Goal: Find specific page/section: Find specific page/section

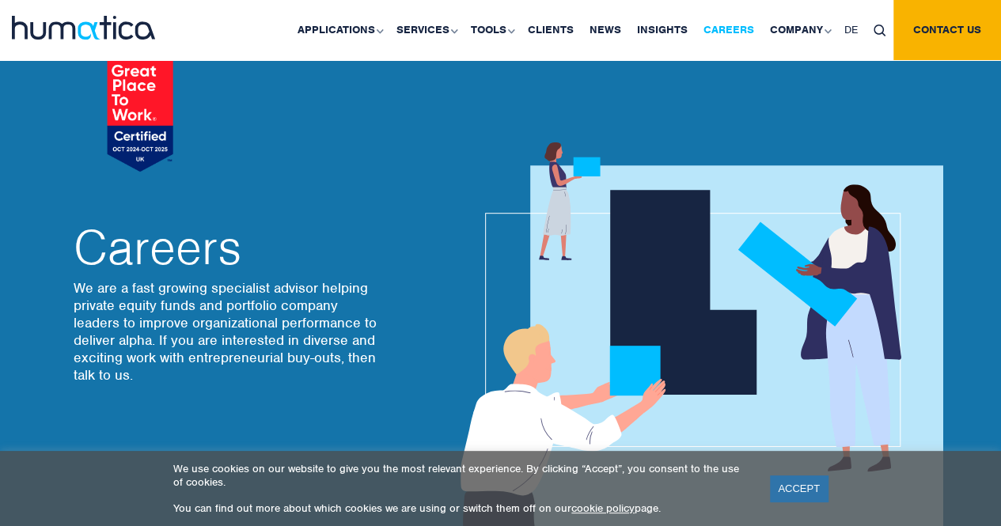
click at [753, 24] on link "Careers" at bounding box center [728, 30] width 66 height 60
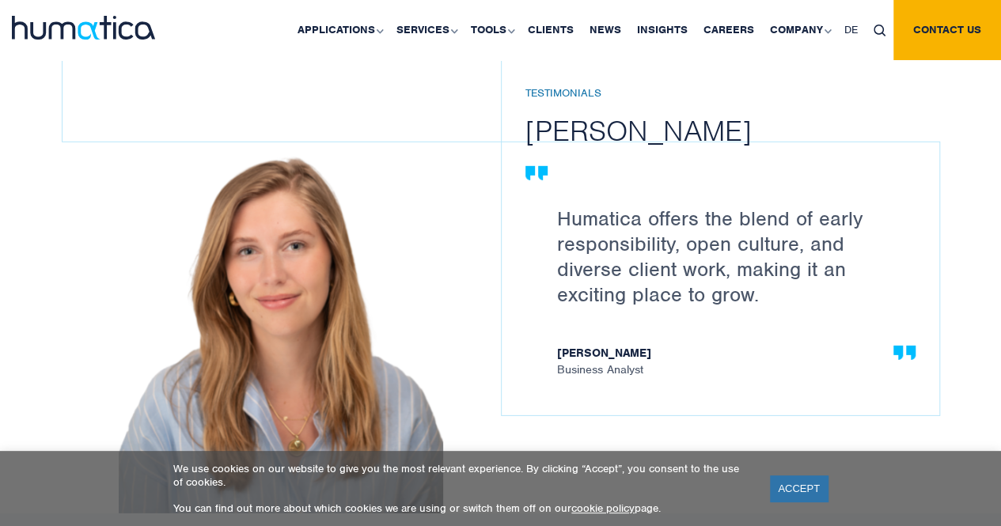
scroll to position [2242, 0]
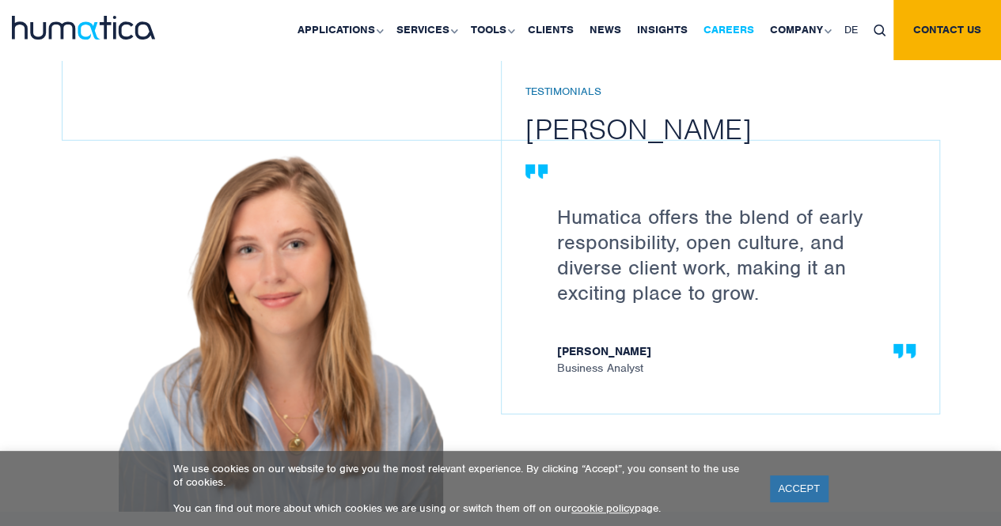
click at [725, 37] on link "Careers" at bounding box center [728, 30] width 66 height 60
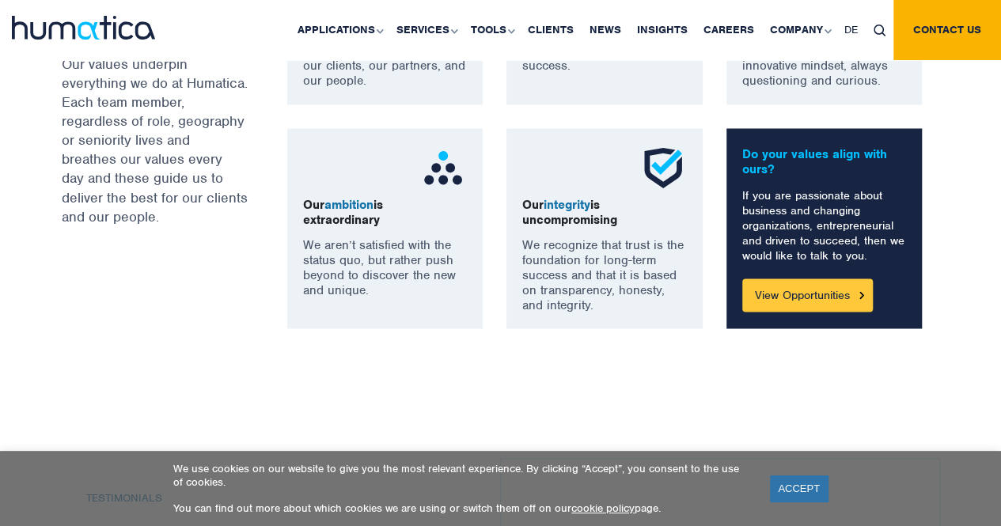
click at [789, 297] on link "View Opportunities" at bounding box center [807, 294] width 131 height 33
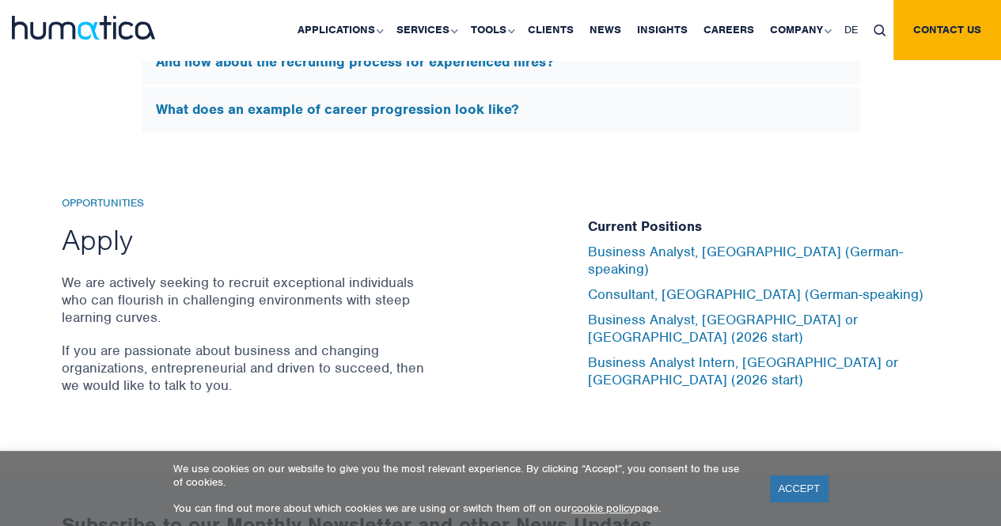
scroll to position [5082, 0]
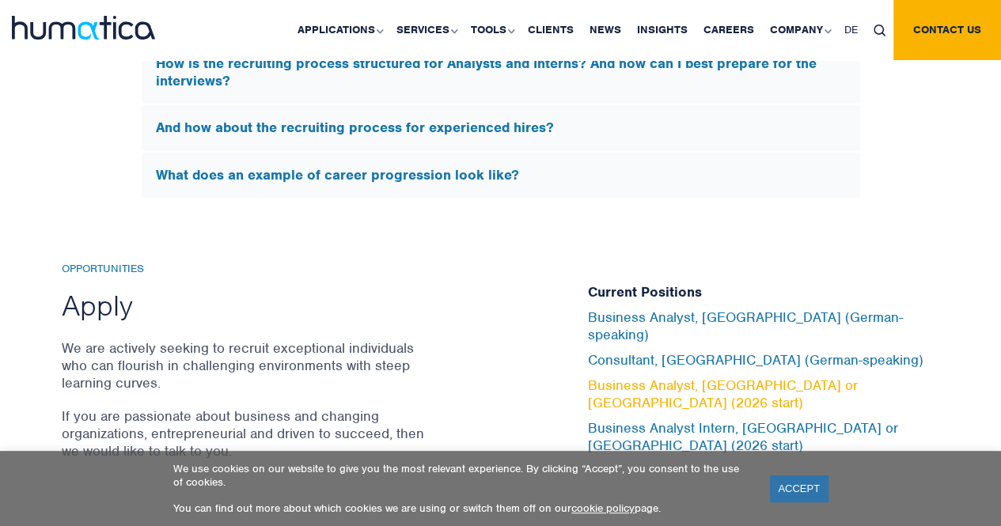
click at [635, 377] on link "Business Analyst, [GEOGRAPHIC_DATA] or [GEOGRAPHIC_DATA] (2026 start)" at bounding box center [723, 394] width 270 height 35
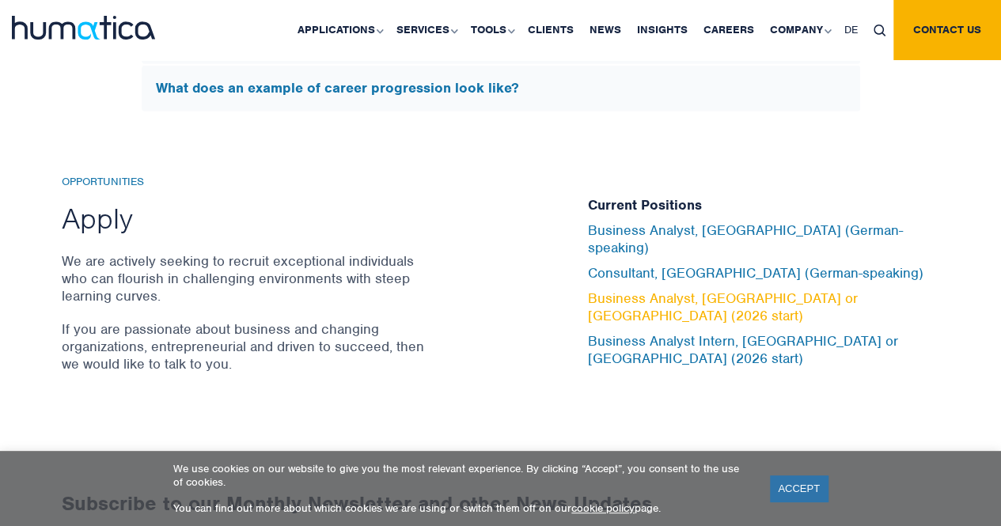
scroll to position [5176, 0]
